Goal: Download file/media

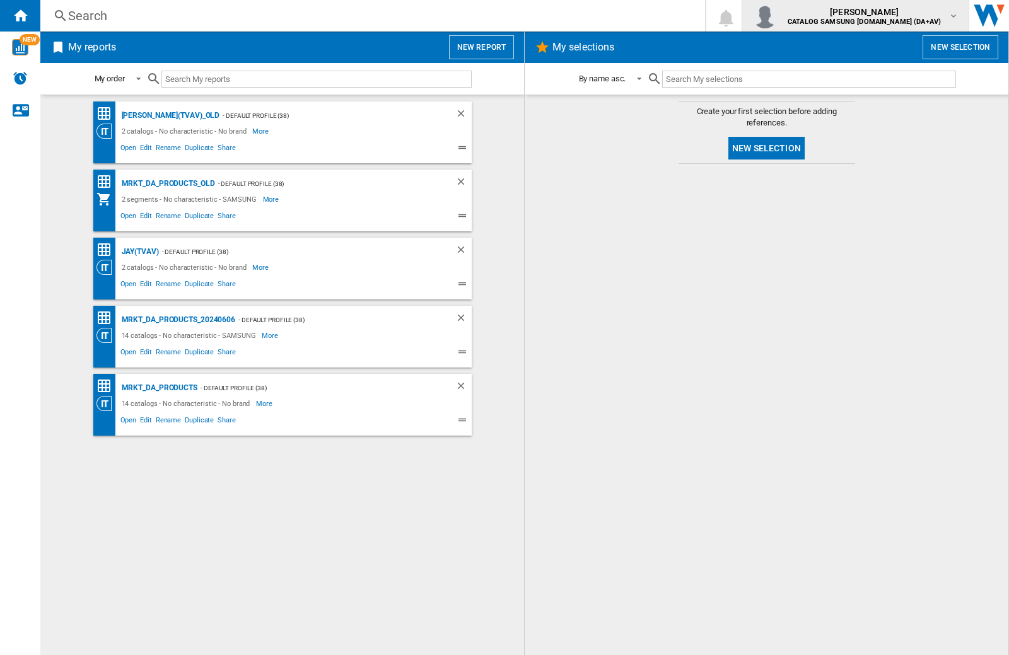
click at [777, 16] on img "button" at bounding box center [764, 15] width 25 height 25
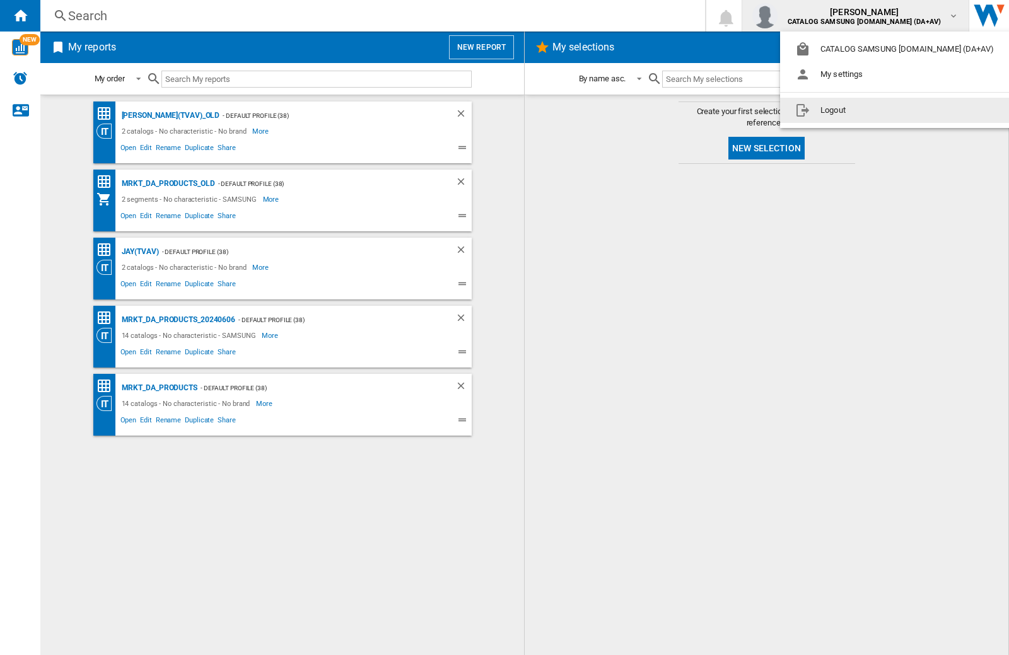
click at [877, 110] on button "Logout" at bounding box center [897, 110] width 234 height 25
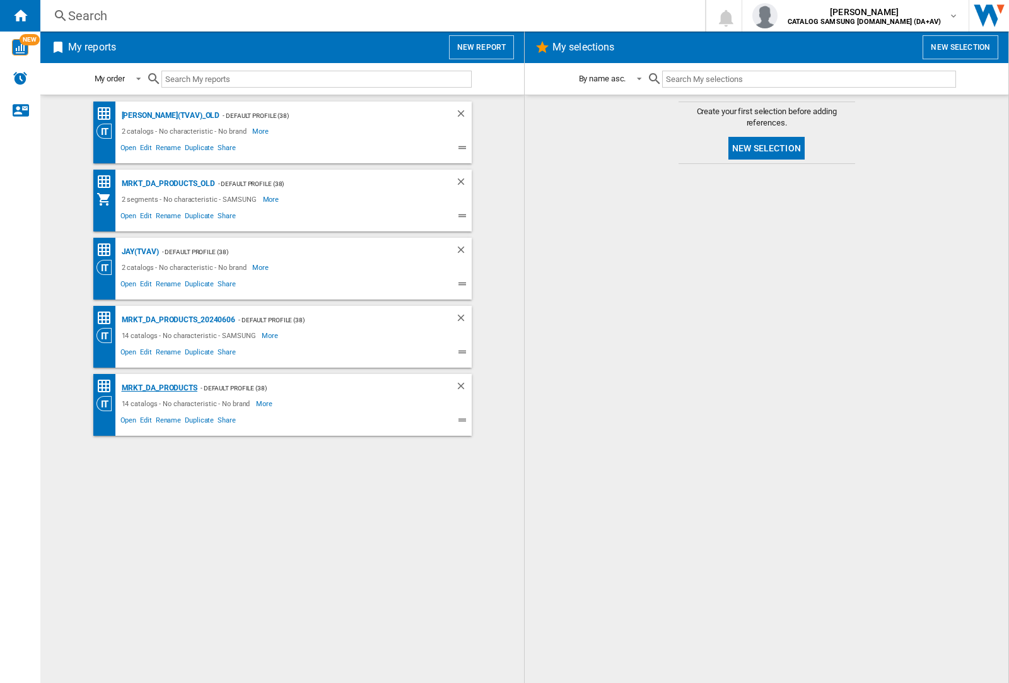
click at [159, 388] on div "MRKT_DA_PRODUCTS" at bounding box center [158, 388] width 79 height 16
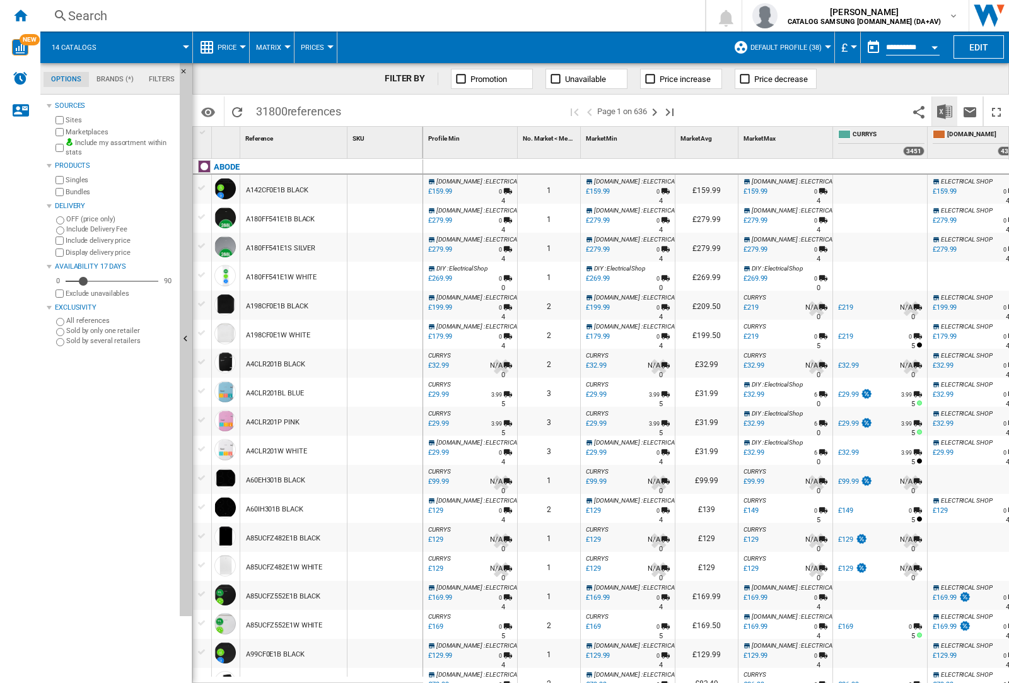
click at [944, 110] on img "Download in Excel" at bounding box center [944, 111] width 15 height 15
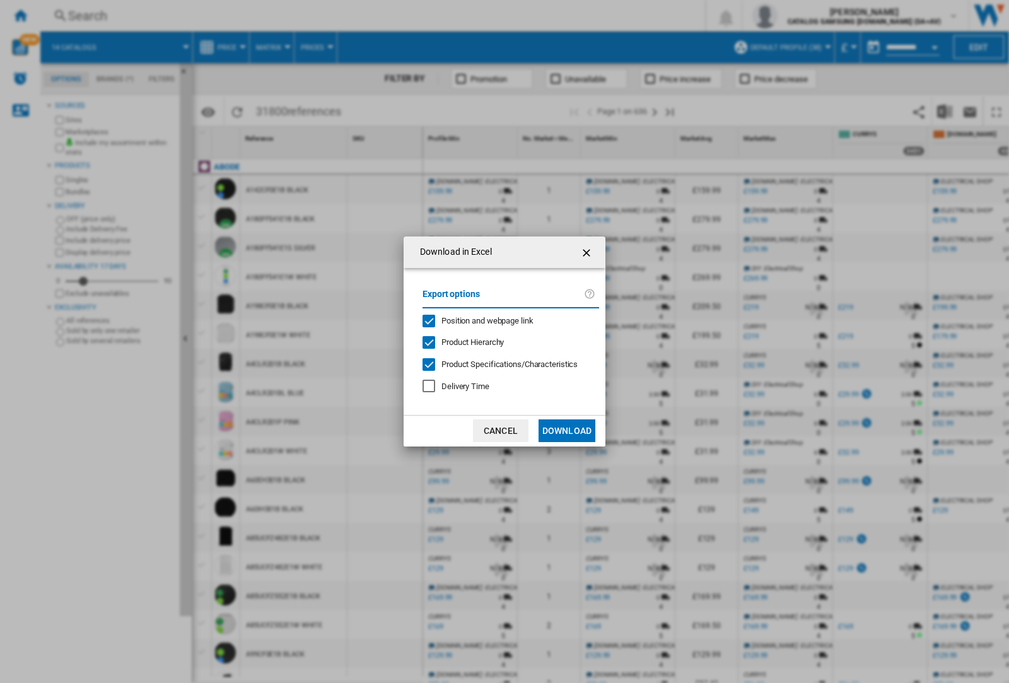
click at [479, 320] on span "Position and webpage link" at bounding box center [487, 320] width 92 height 9
click at [567, 431] on button "Download" at bounding box center [566, 430] width 57 height 23
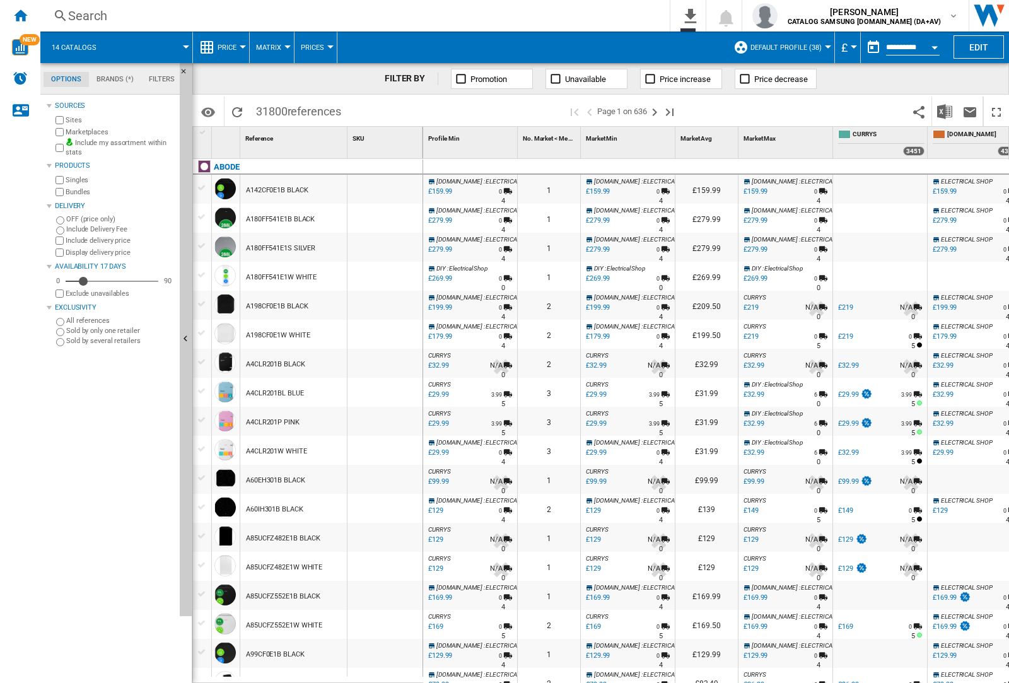
click at [393, 216] on div at bounding box center [384, 218] width 75 height 29
